Goal: Obtain resource: Download file/media

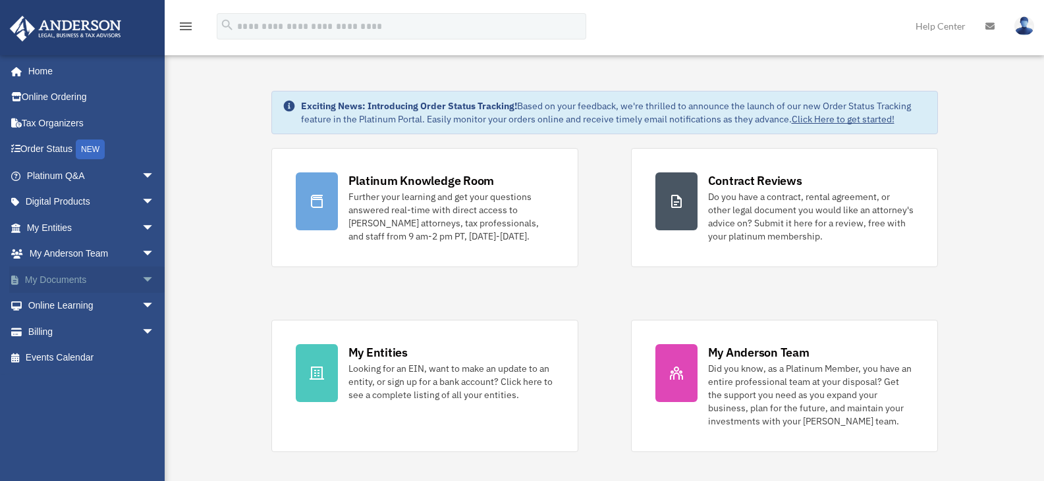
click at [142, 281] on span "arrow_drop_down" at bounding box center [155, 280] width 26 height 27
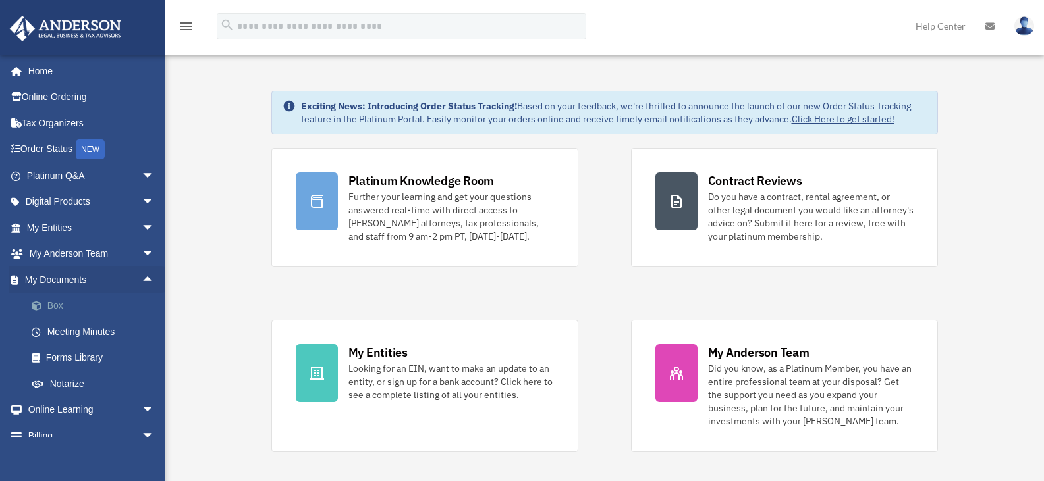
click at [52, 304] on link "Box" at bounding box center [96, 306] width 156 height 26
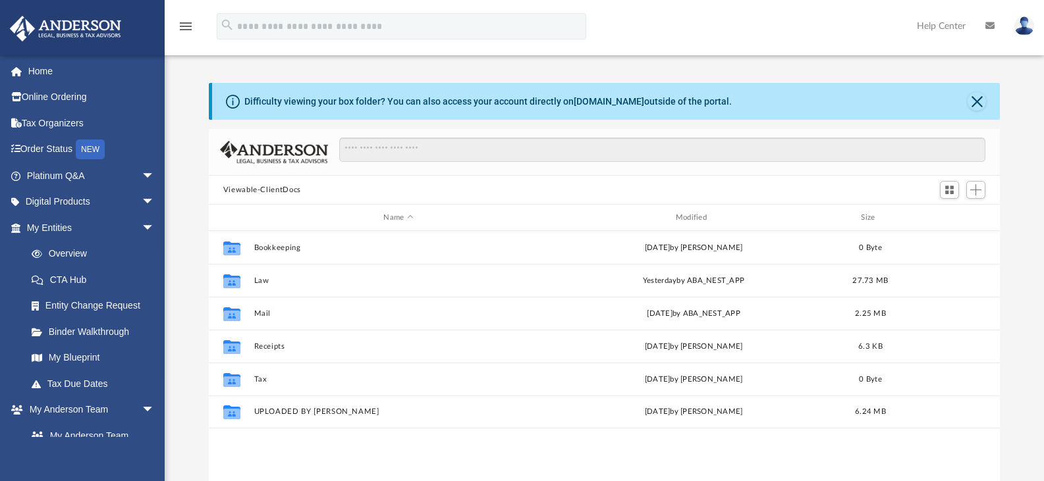
scroll to position [290, 781]
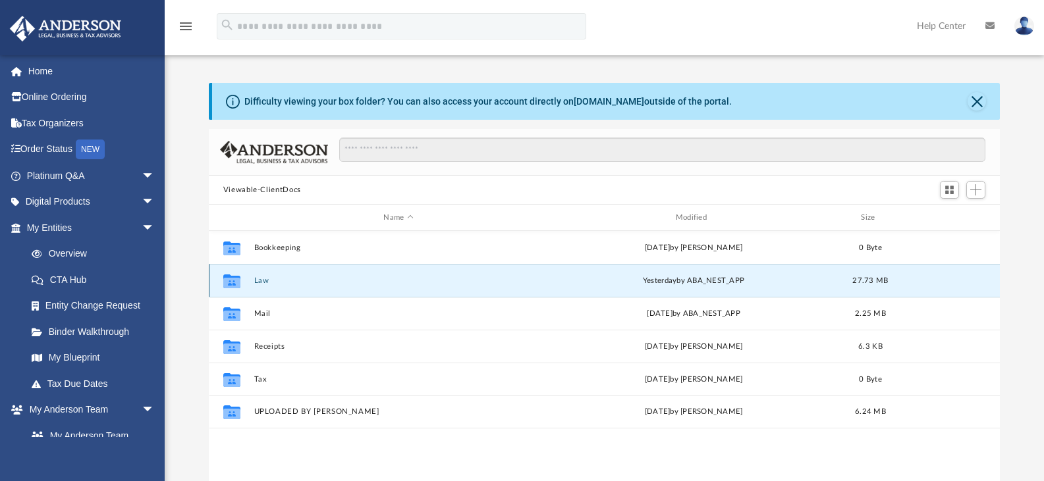
click at [263, 279] on button "Law" at bounding box center [398, 281] width 289 height 9
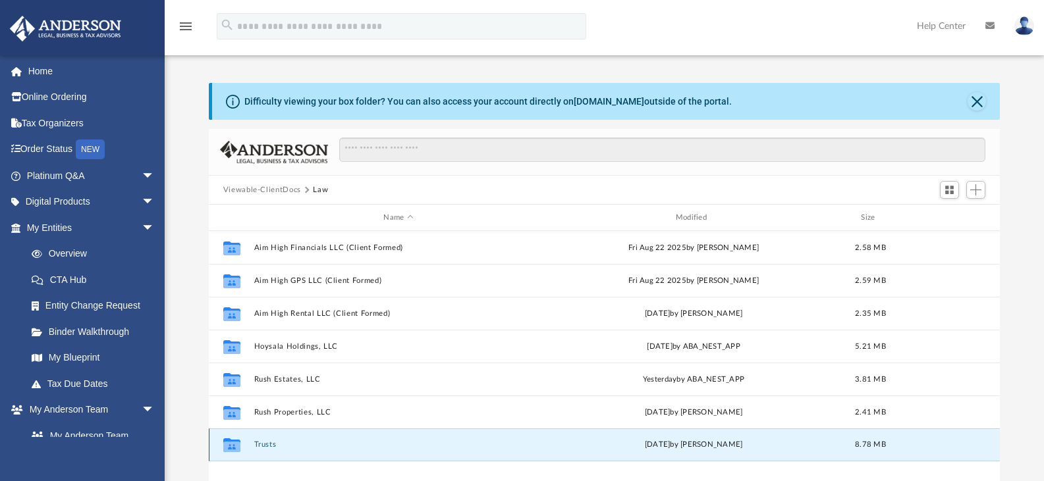
click at [260, 445] on button "Trusts" at bounding box center [398, 444] width 289 height 9
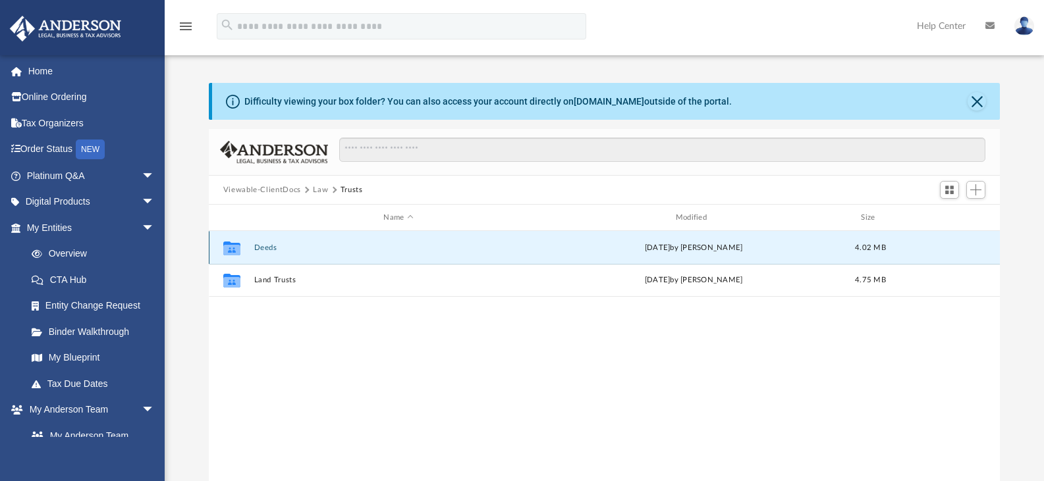
click at [263, 249] on button "Deeds" at bounding box center [398, 248] width 289 height 9
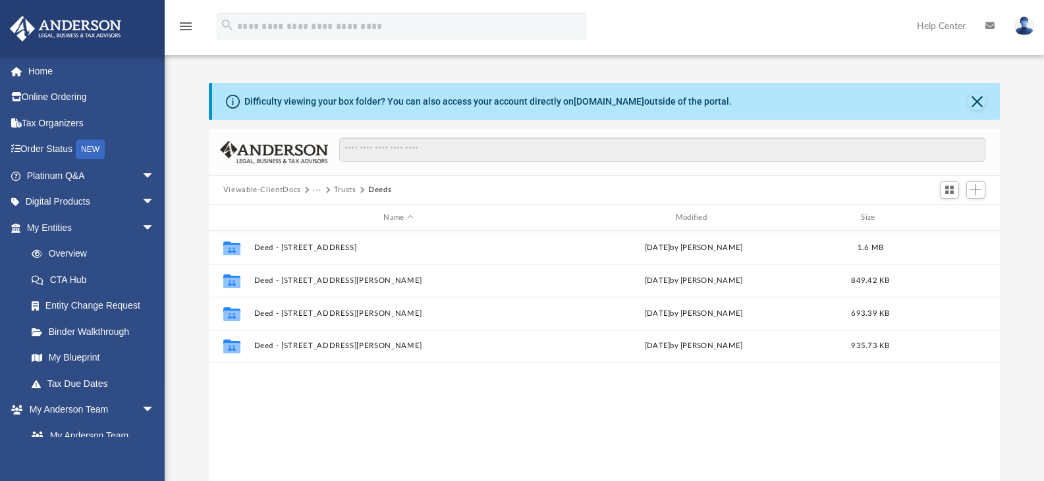
click at [339, 190] on button "Trusts" at bounding box center [345, 190] width 22 height 12
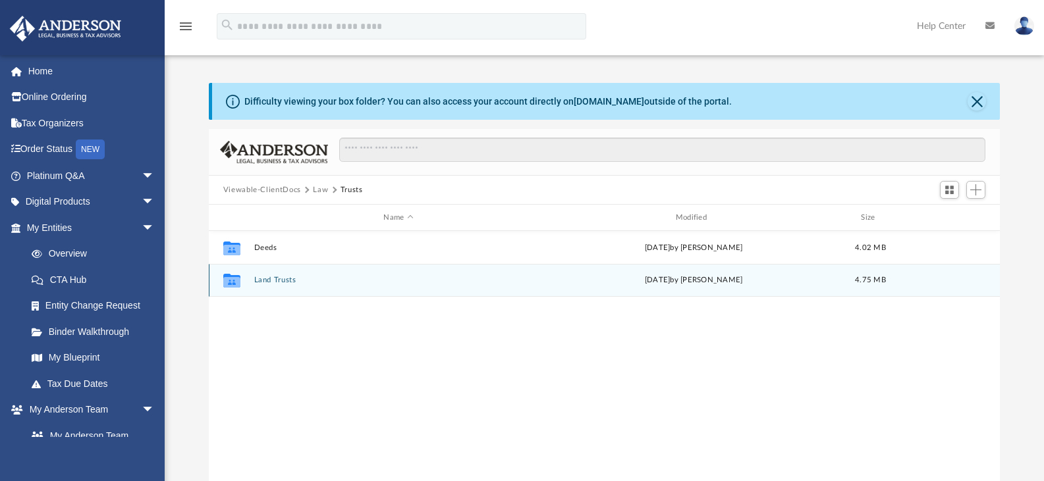
click at [255, 282] on button "Land Trusts" at bounding box center [398, 280] width 289 height 9
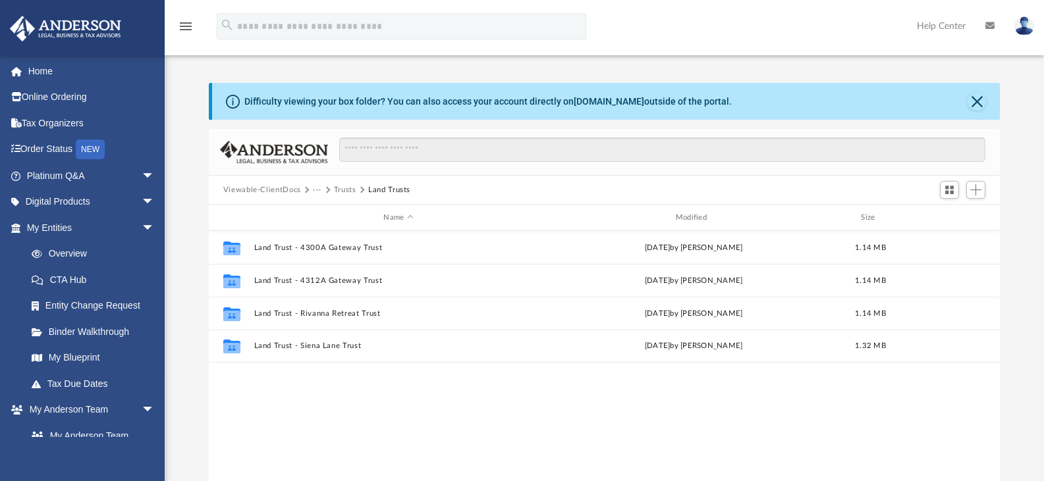
click at [339, 192] on button "Trusts" at bounding box center [345, 190] width 22 height 12
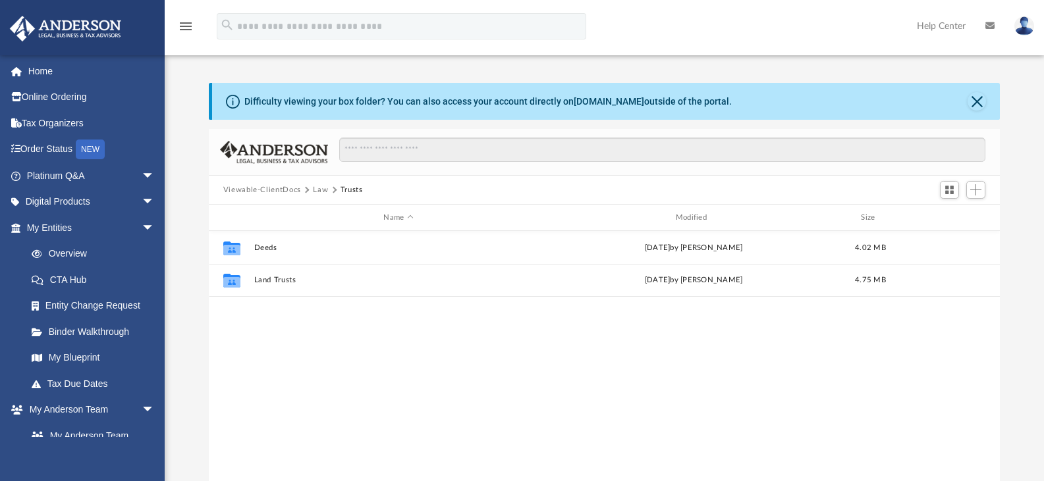
click at [282, 193] on button "Viewable-ClientDocs" at bounding box center [262, 190] width 78 height 12
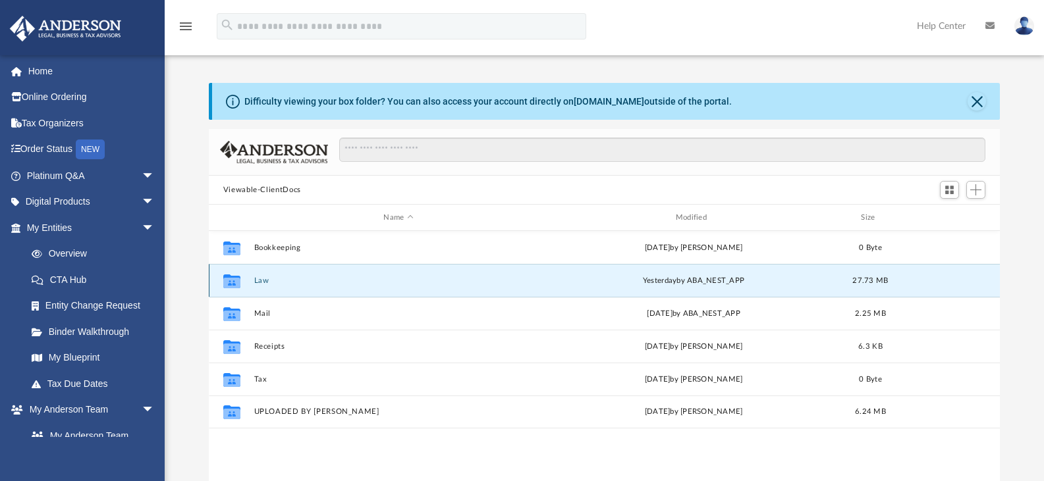
click at [265, 281] on button "Law" at bounding box center [398, 281] width 289 height 9
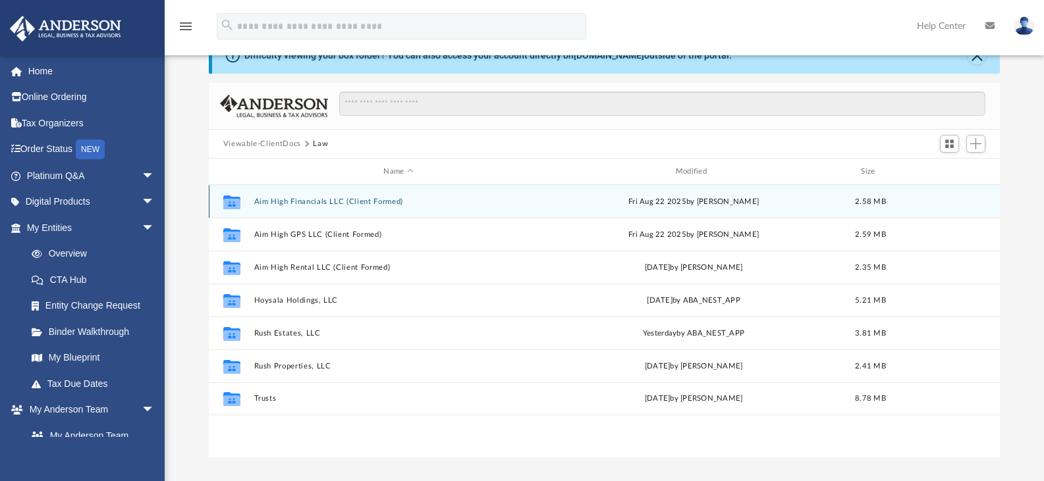
scroll to position [49, 0]
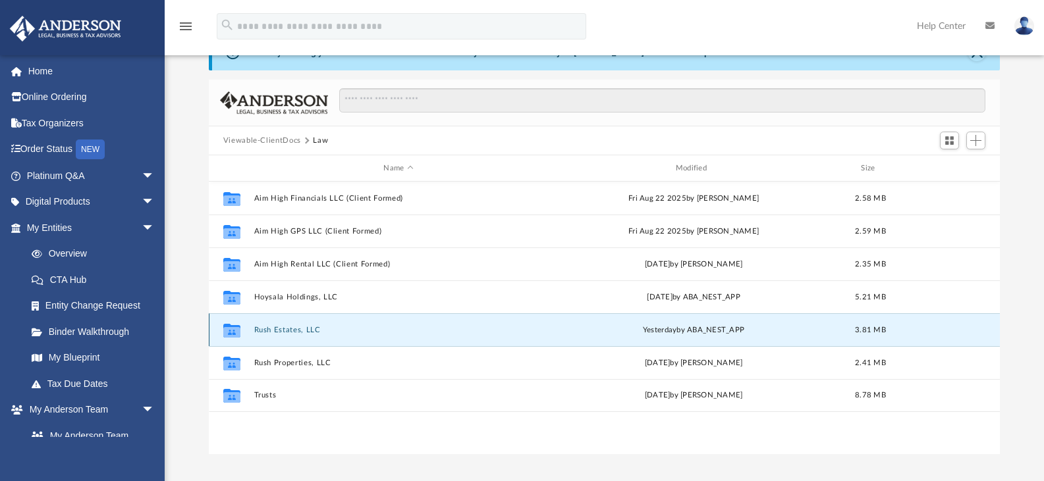
click at [286, 331] on button "Rush Estates, LLC" at bounding box center [398, 330] width 289 height 9
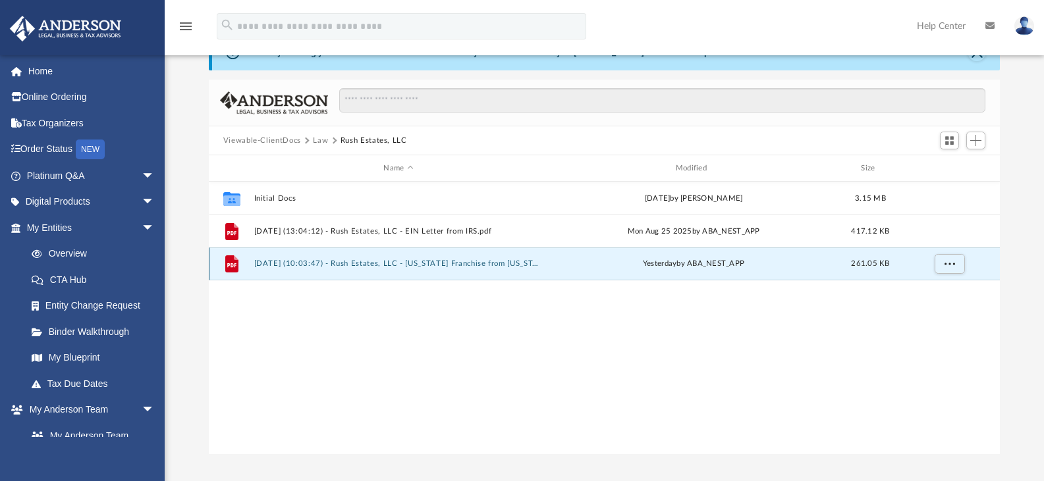
click at [284, 263] on button "[DATE] (10:03:47) - Rush Estates, LLC - [US_STATE] Franchise from [US_STATE] Co…" at bounding box center [398, 263] width 289 height 9
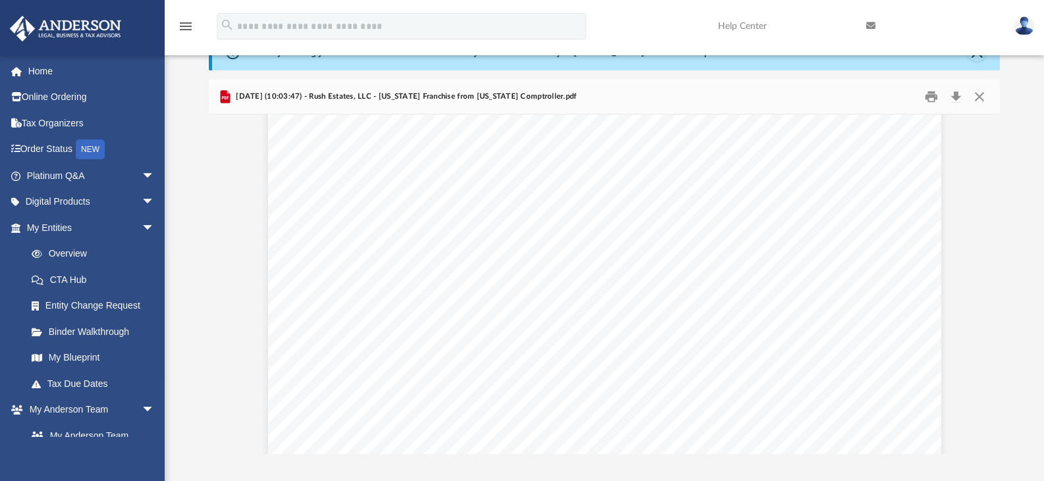
scroll to position [133, 0]
click at [928, 97] on button "Print" at bounding box center [931, 97] width 26 height 20
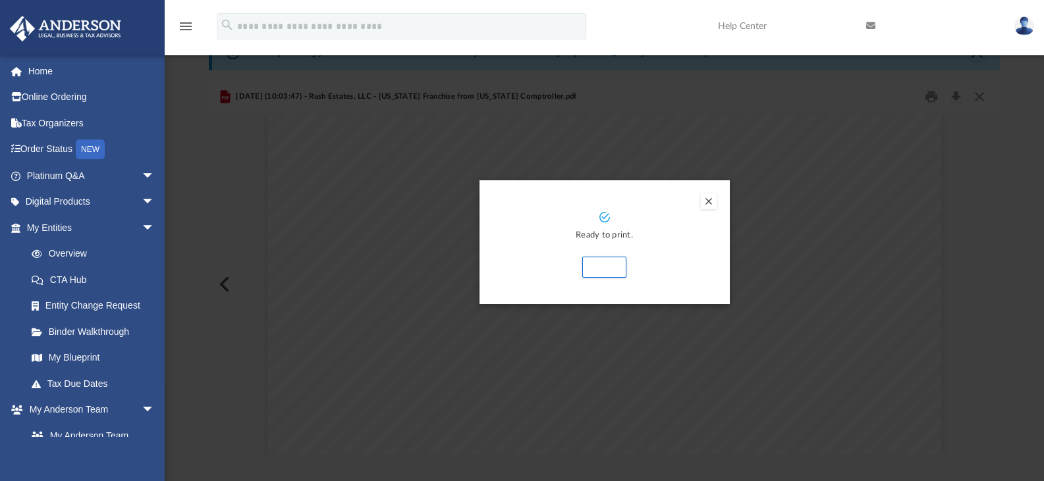
click at [584, 278] on div "Ready to print. Print" at bounding box center [604, 242] width 250 height 124
click at [589, 272] on button "Print" at bounding box center [604, 267] width 44 height 21
